Goal: Information Seeking & Learning: Learn about a topic

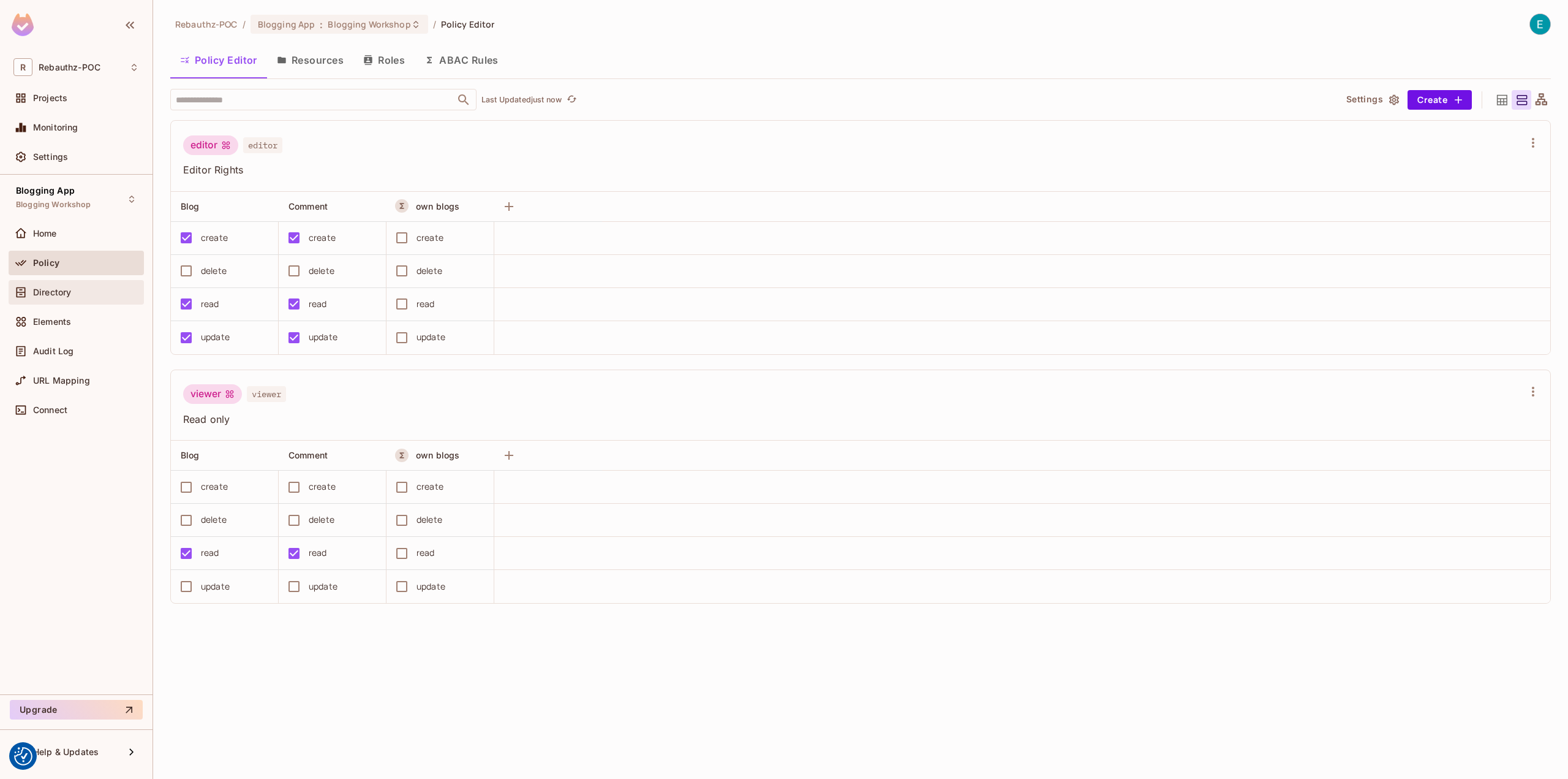
click at [59, 287] on span "Directory" at bounding box center [53, 292] width 38 height 10
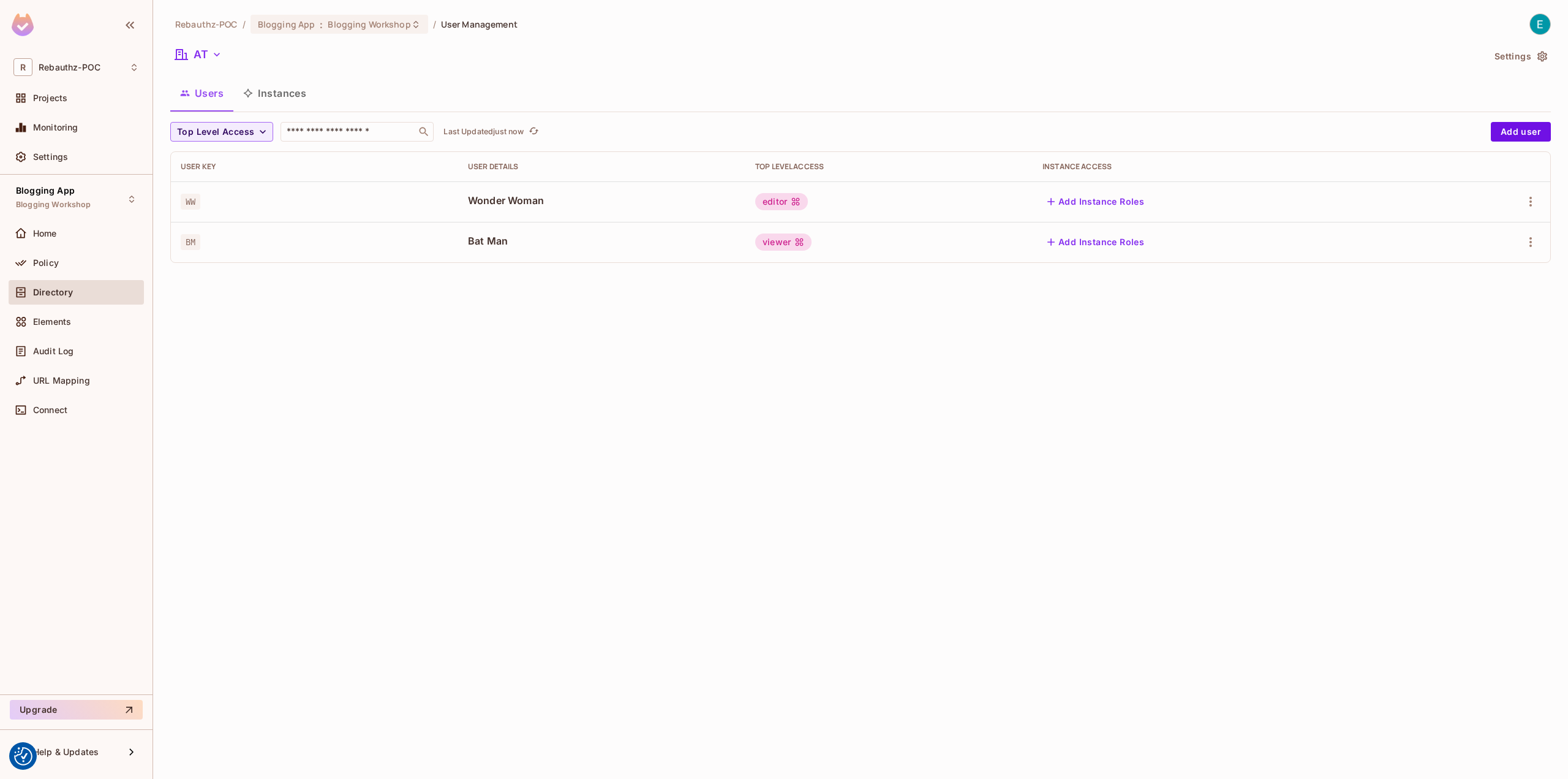
click at [64, 335] on div "Elements" at bounding box center [76, 324] width 135 height 29
click at [64, 346] on span "Audit Log" at bounding box center [53, 351] width 40 height 10
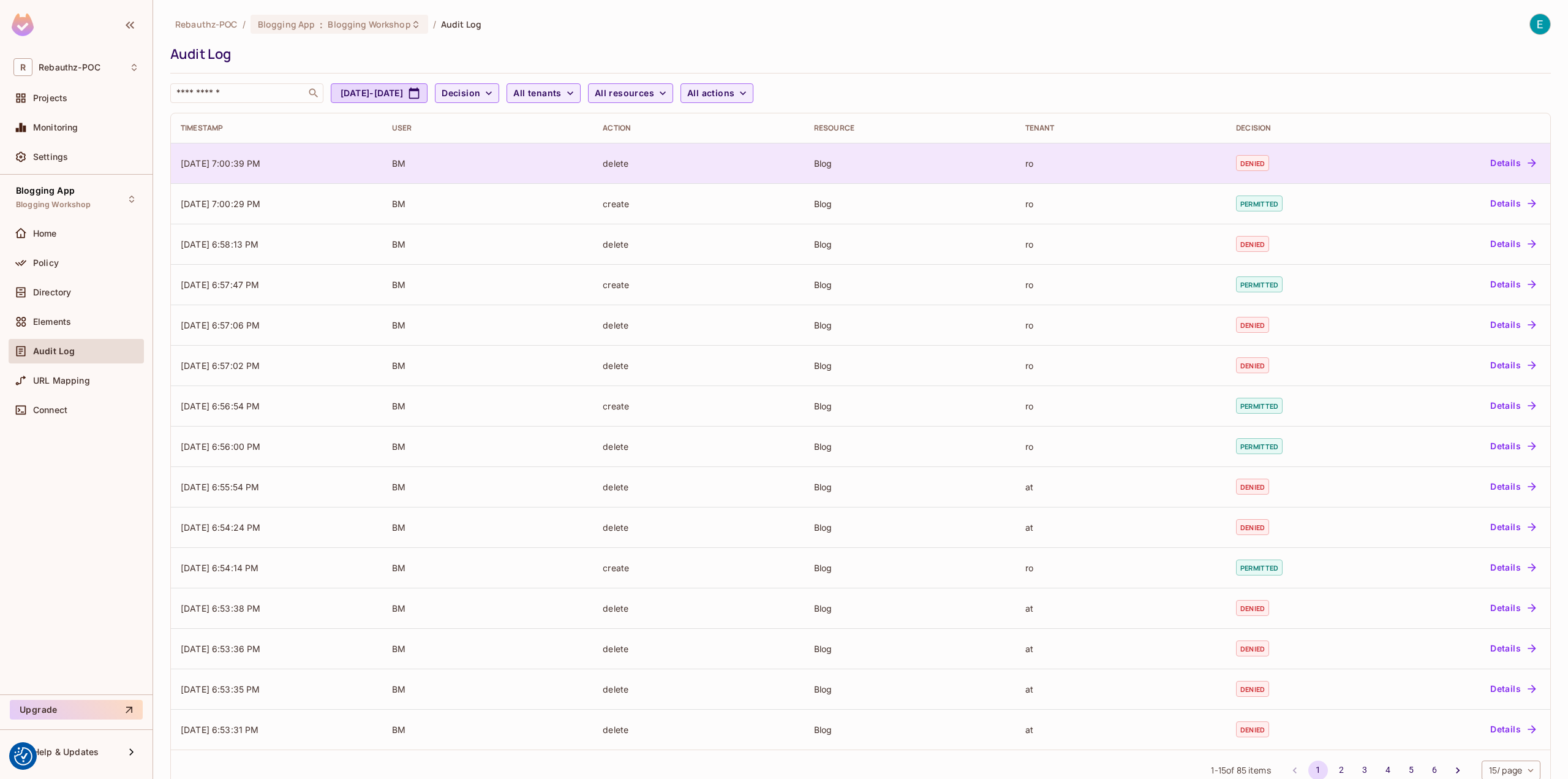
click at [972, 163] on div "Blog" at bounding box center [910, 163] width 192 height 12
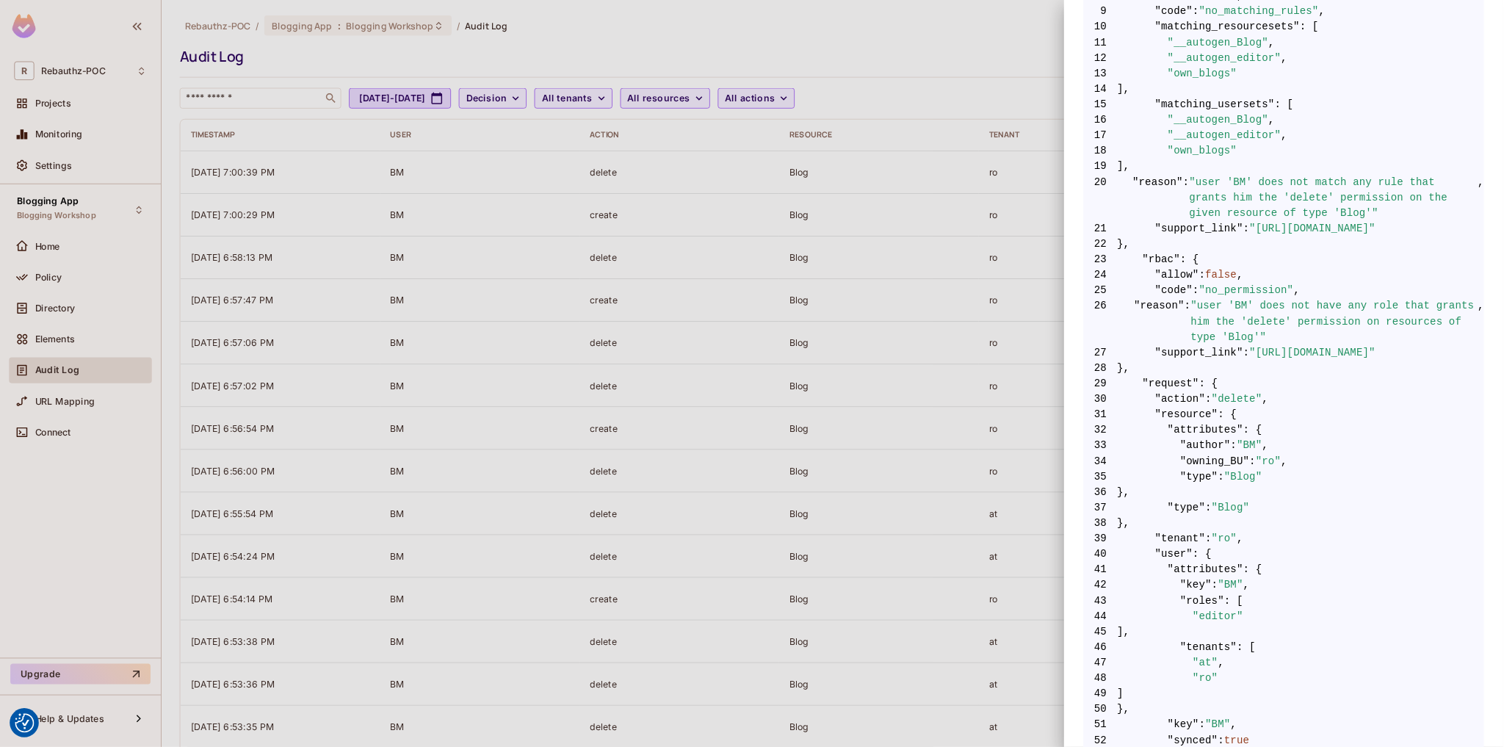
scroll to position [564, 0]
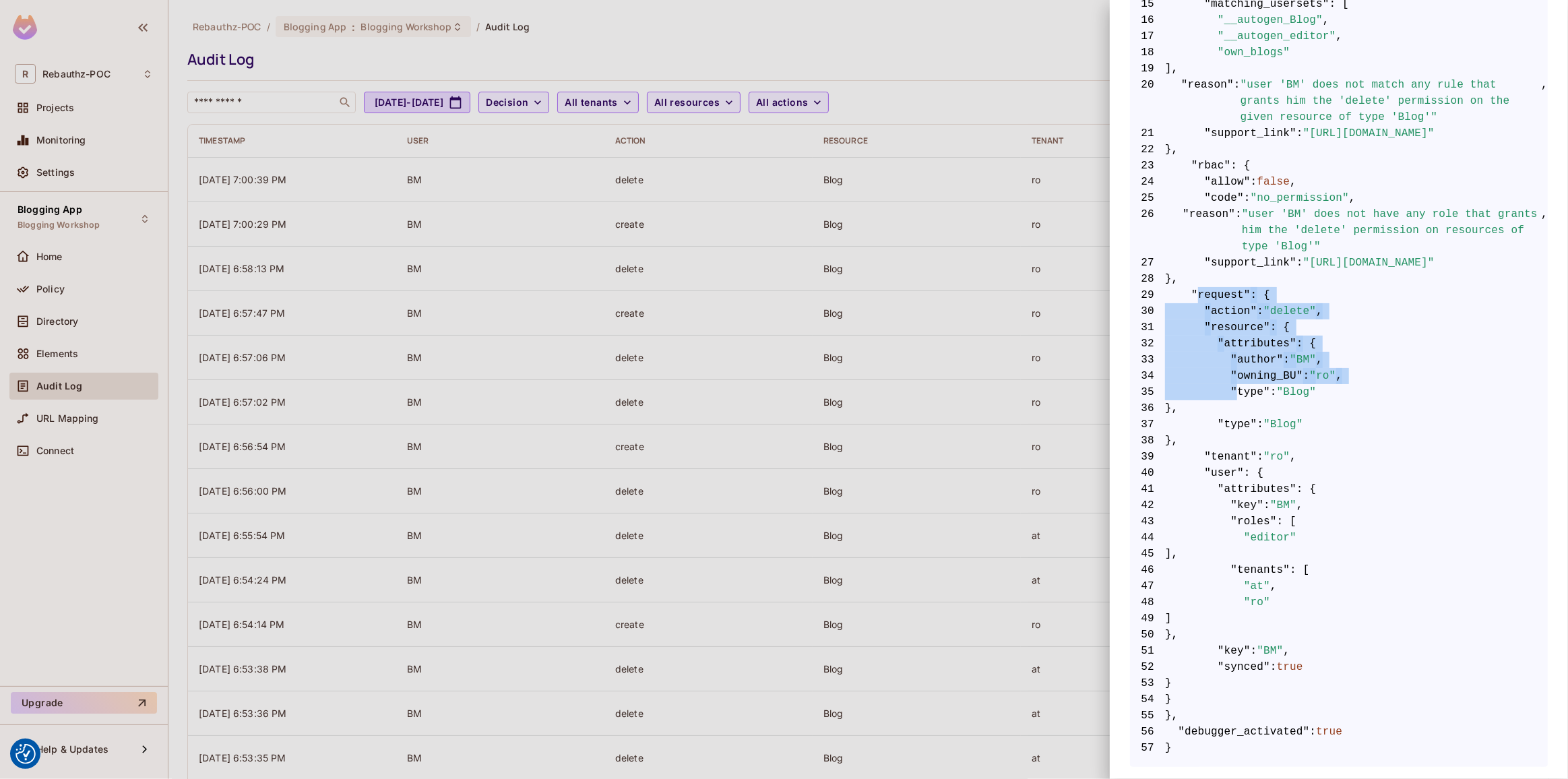
drag, startPoint x: 1195, startPoint y: 285, endPoint x: 1229, endPoint y: 375, distance: 96.2
click at [1229, 375] on code "1 { 2 "__data_use_debugger" : true , 3 "__input_use_debugger" : true , 4 "allow…" at bounding box center [1339, 262] width 417 height 986
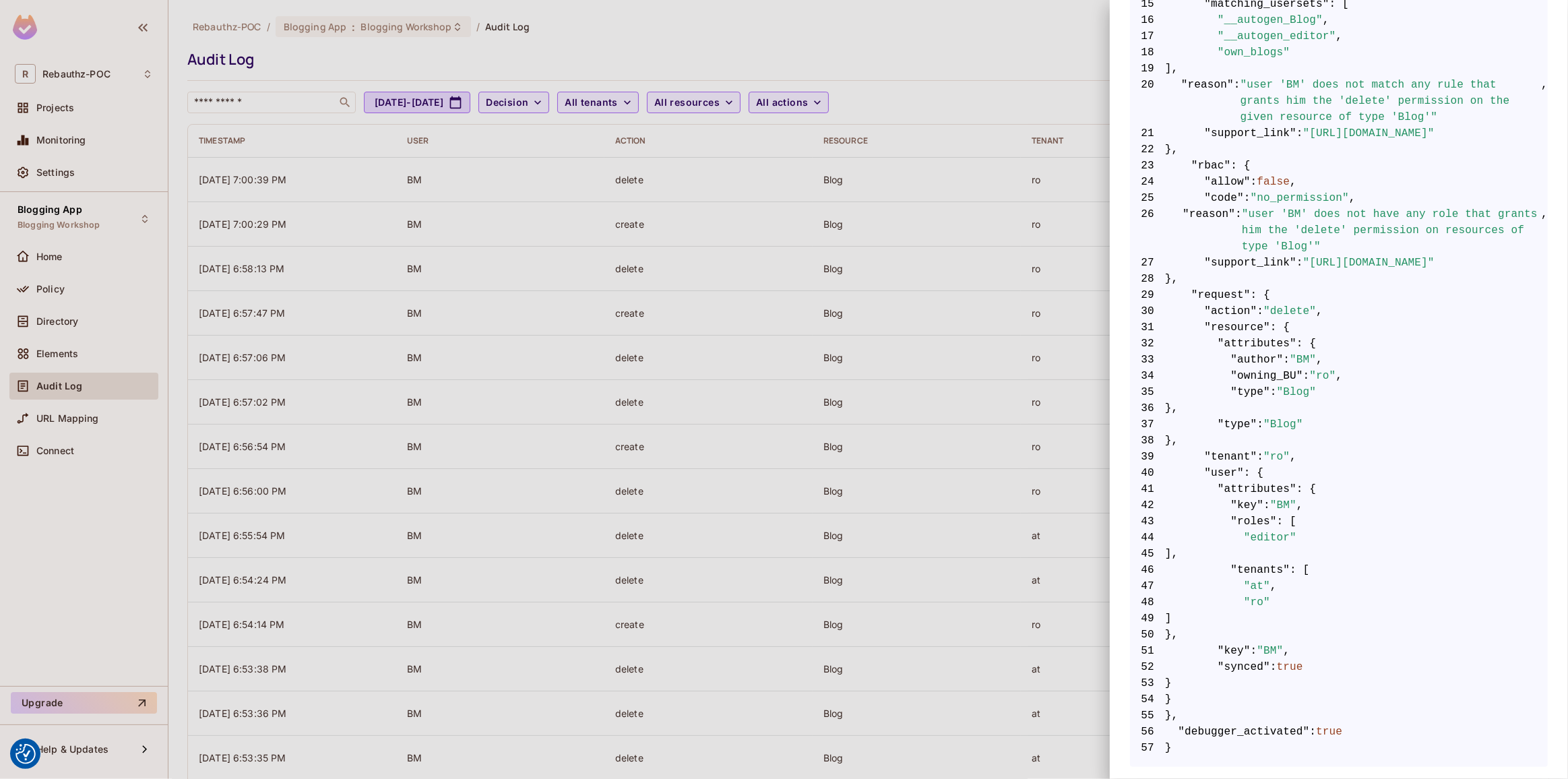
click at [1236, 417] on span ""type"" at bounding box center [1237, 425] width 39 height 17
drag, startPoint x: 1222, startPoint y: 327, endPoint x: 1235, endPoint y: 420, distance: 93.9
click at [1235, 420] on code "1 { 2 "__data_use_debugger" : true , 3 "__input_use_debugger" : true , 4 "allow…" at bounding box center [1339, 262] width 417 height 986
click at [1269, 449] on span ""ro"" at bounding box center [1276, 457] width 27 height 17
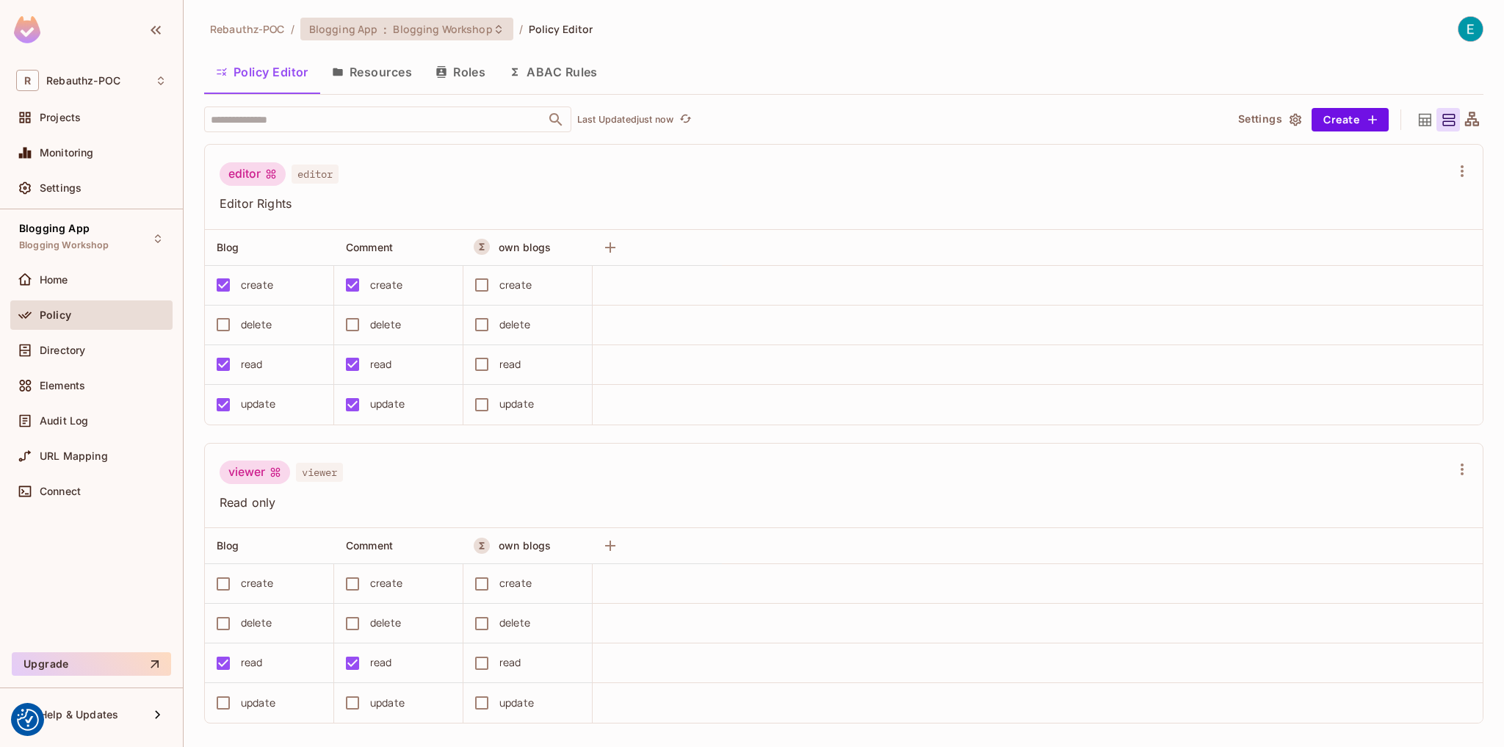
click at [443, 29] on span "Blogging Workshop" at bounding box center [442, 29] width 99 height 14
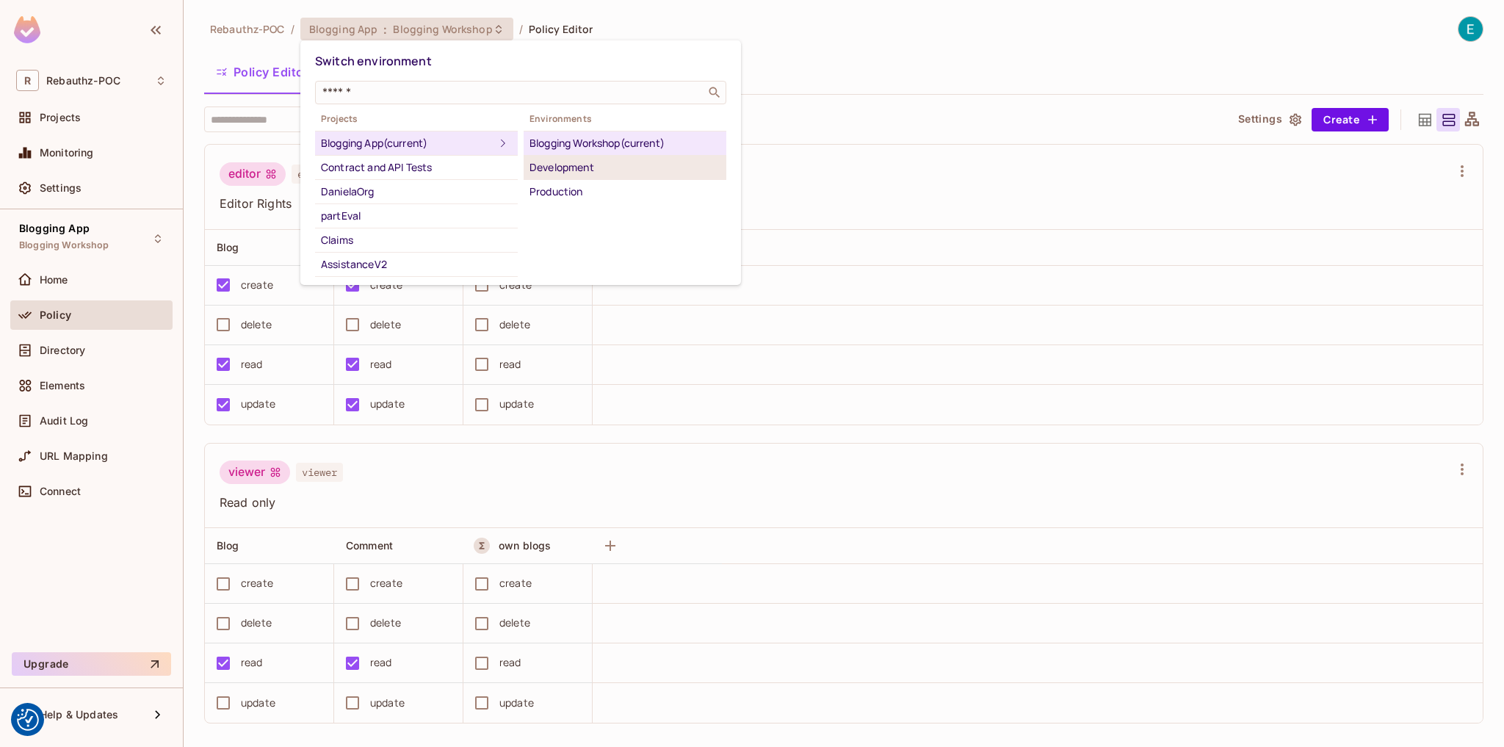
click at [555, 170] on div "Development" at bounding box center [625, 168] width 191 height 18
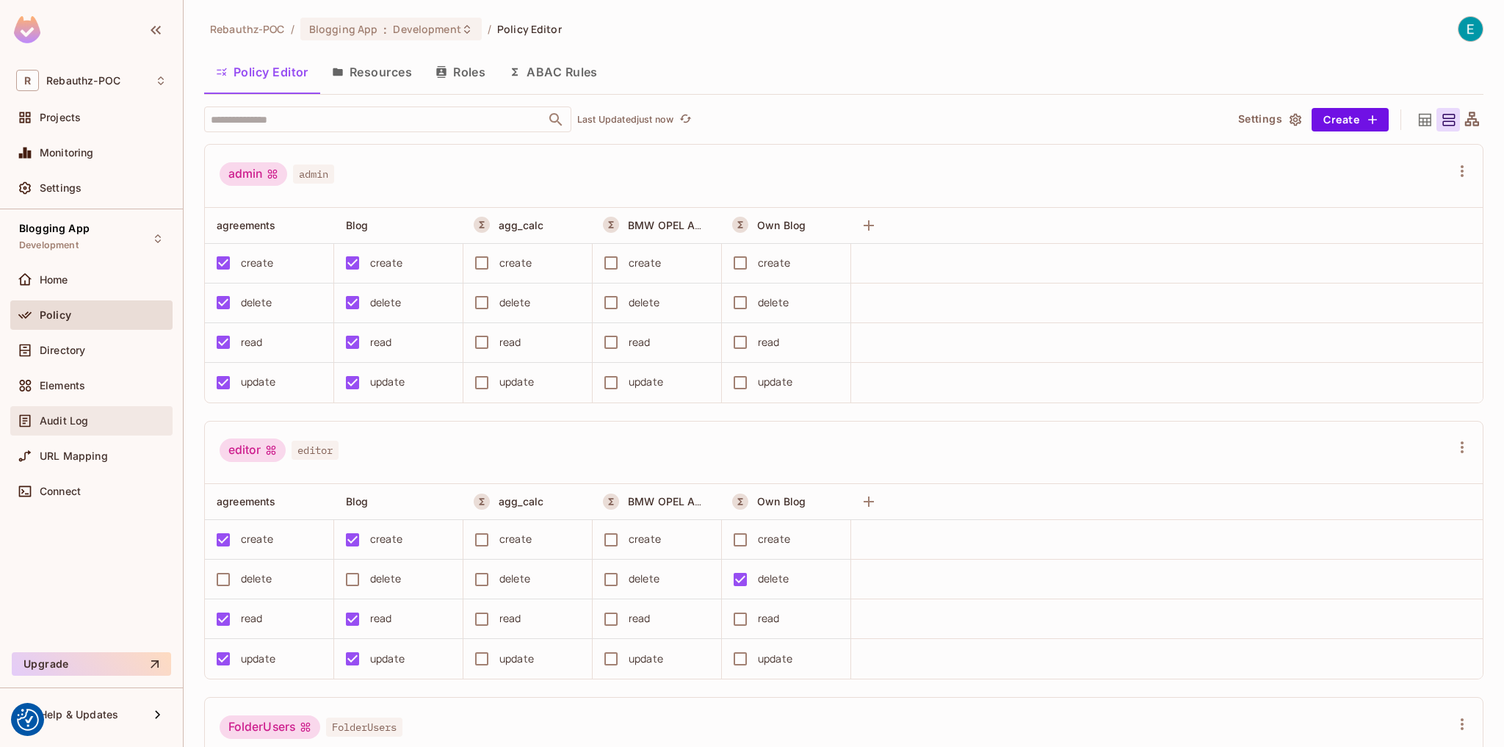
click at [51, 425] on span "Audit Log" at bounding box center [64, 421] width 48 height 12
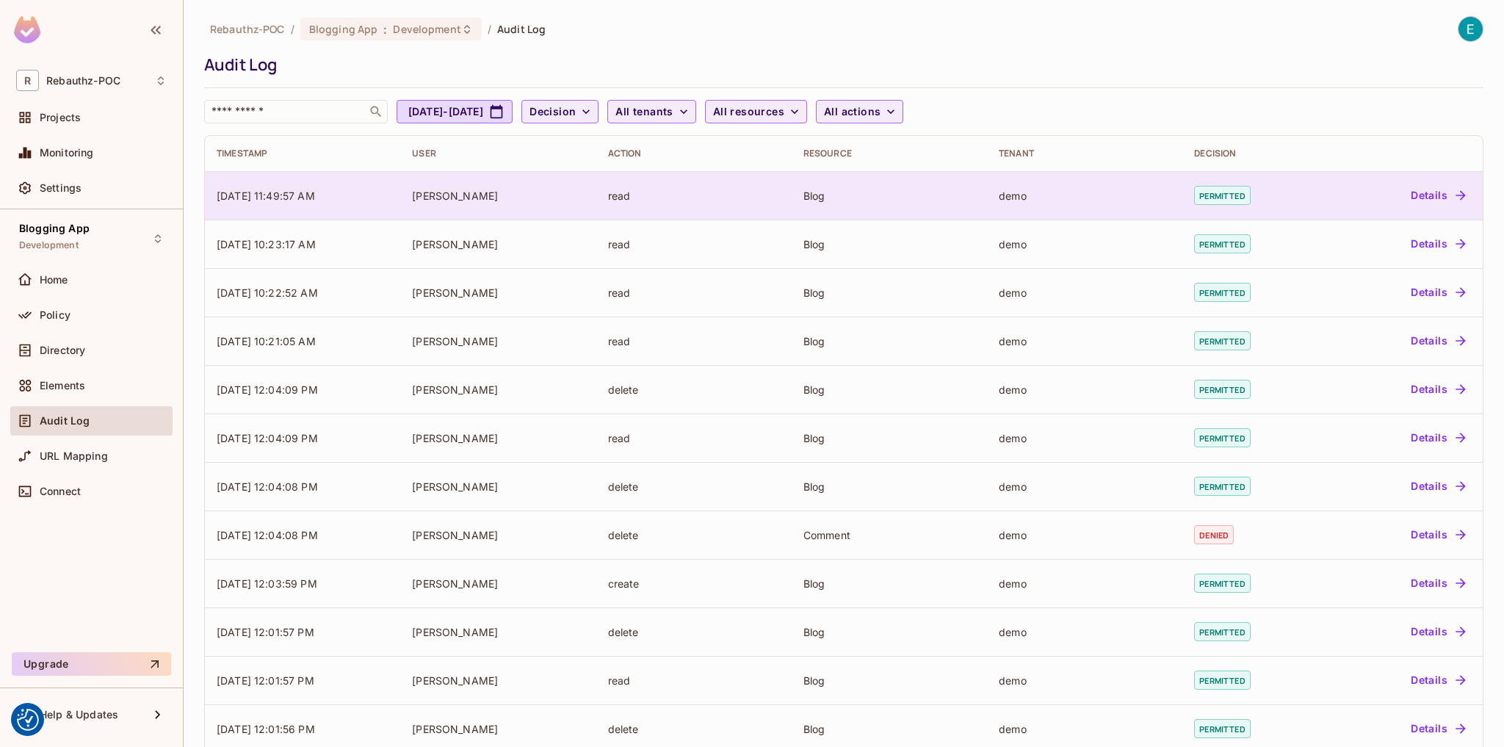
click at [335, 203] on td "08/21/2025 11:49:57 AM" at bounding box center [302, 195] width 195 height 48
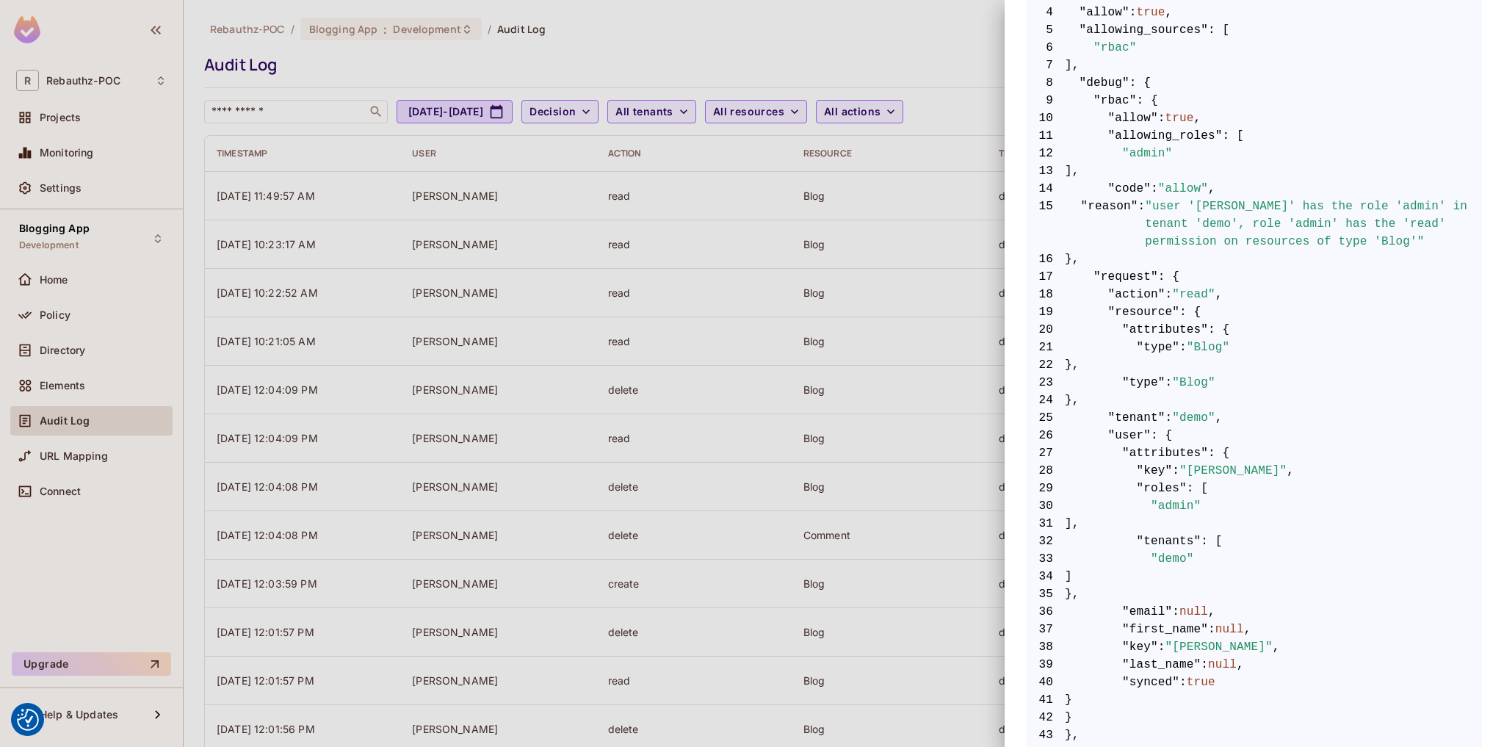
scroll to position [408, 0]
